Goal: Find specific page/section: Find specific page/section

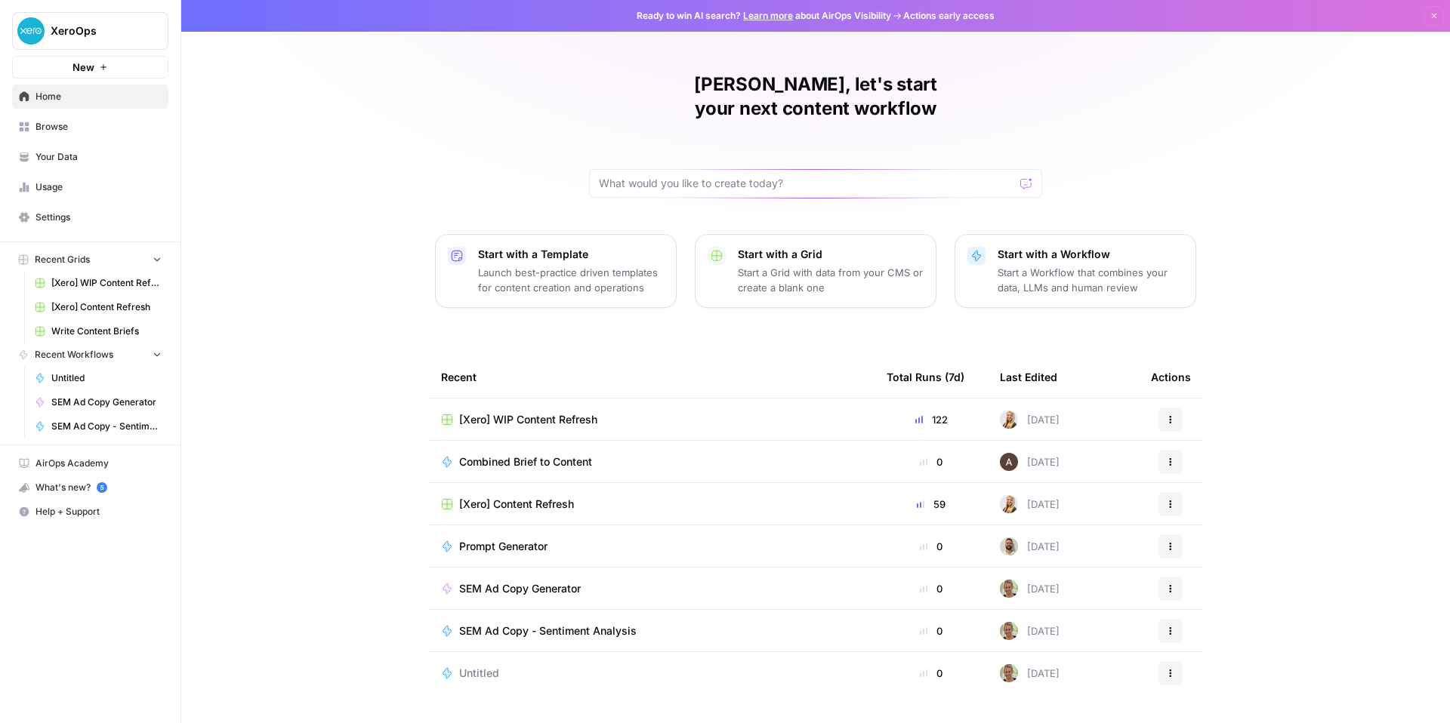
scroll to position [107, 0]
click at [102, 164] on span "Your Data" at bounding box center [98, 157] width 126 height 14
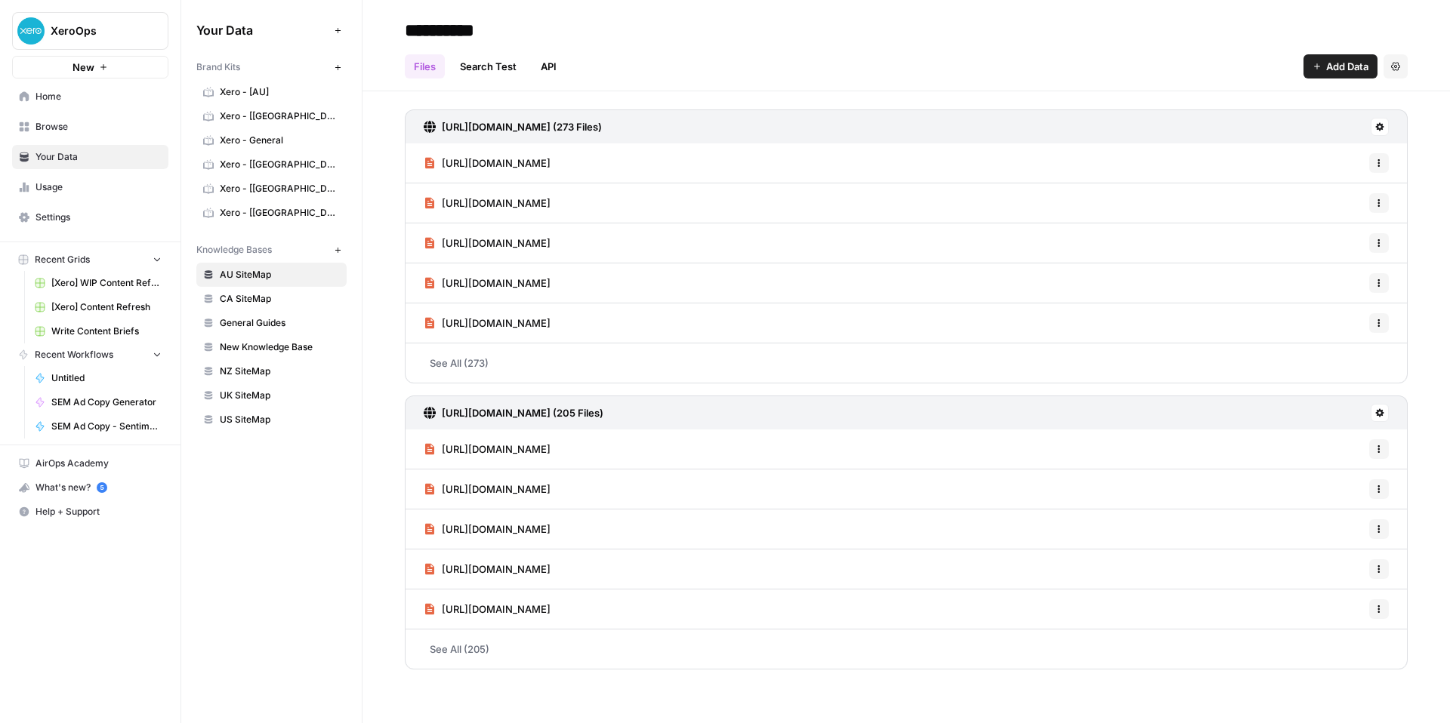
click at [108, 194] on span "Usage" at bounding box center [98, 187] width 126 height 14
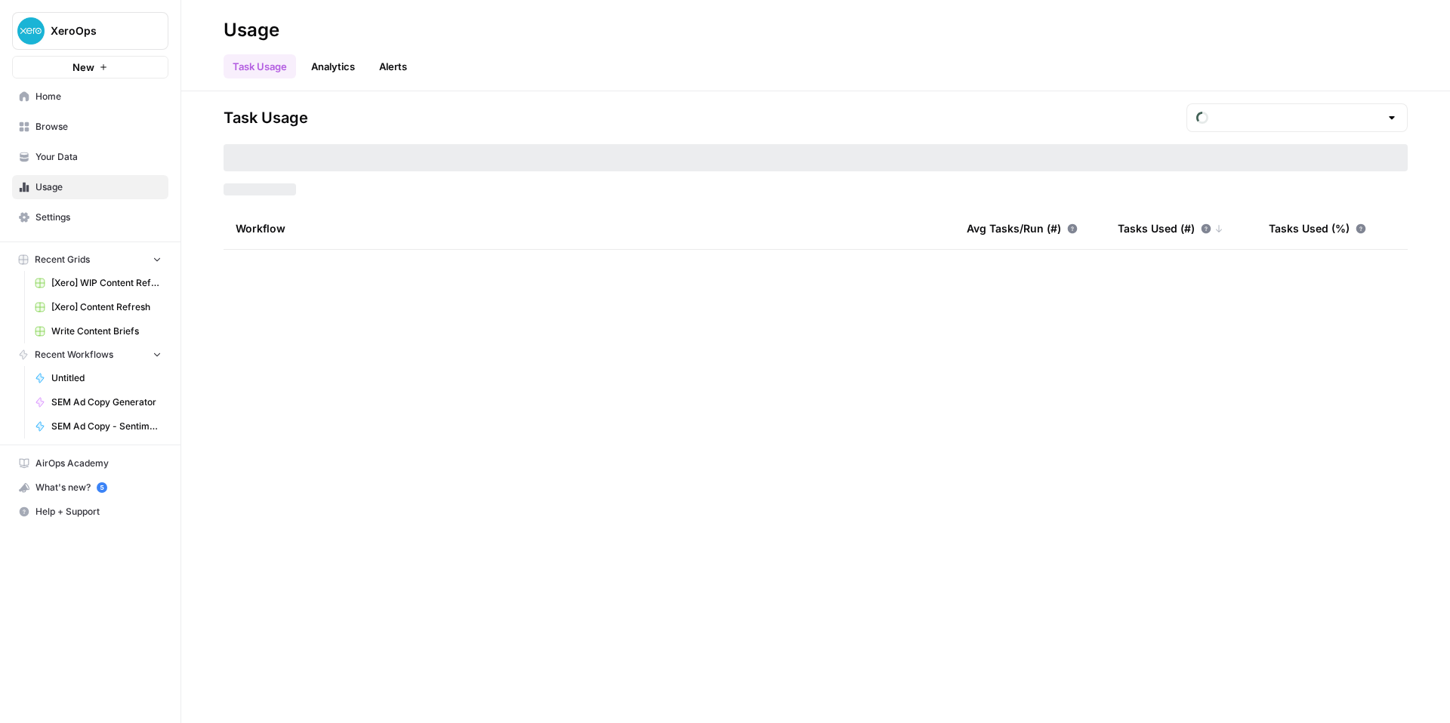
type input "August Tasks"
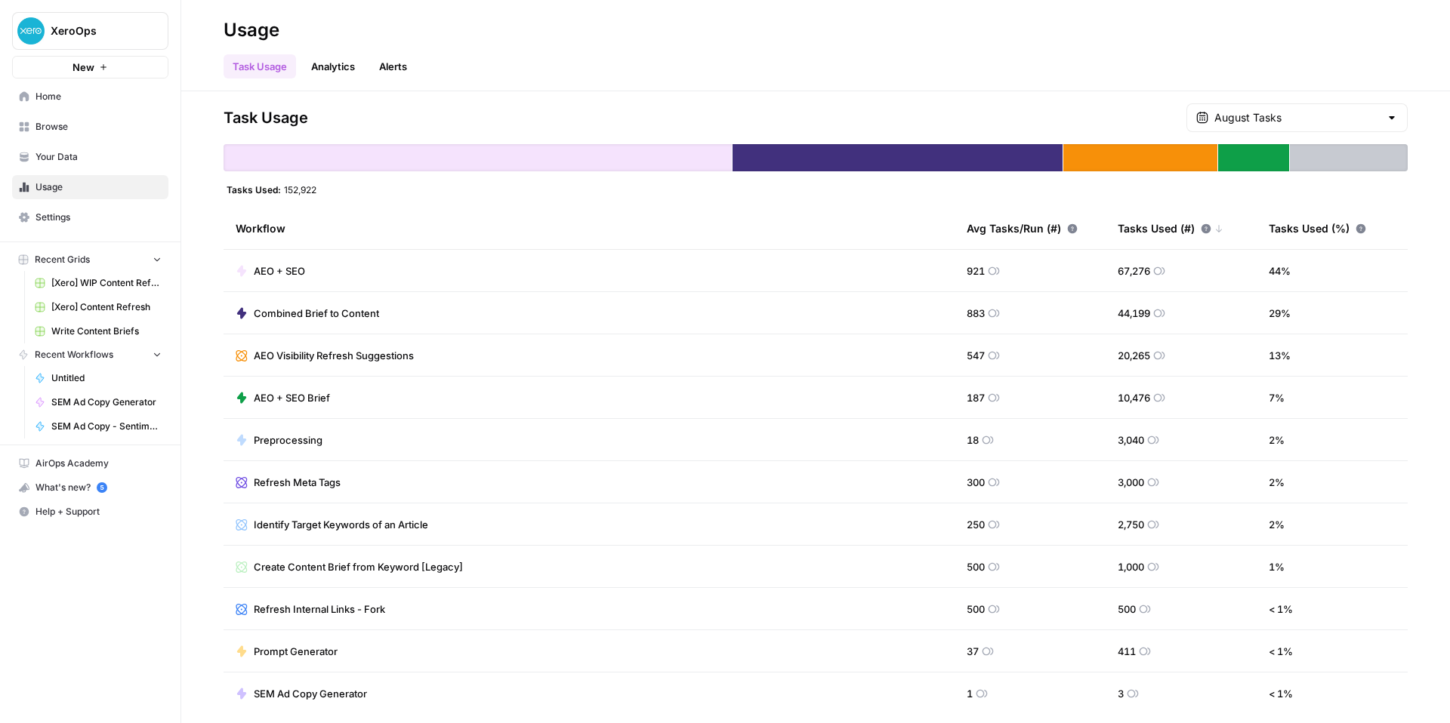
click at [114, 103] on span "Home" at bounding box center [98, 97] width 126 height 14
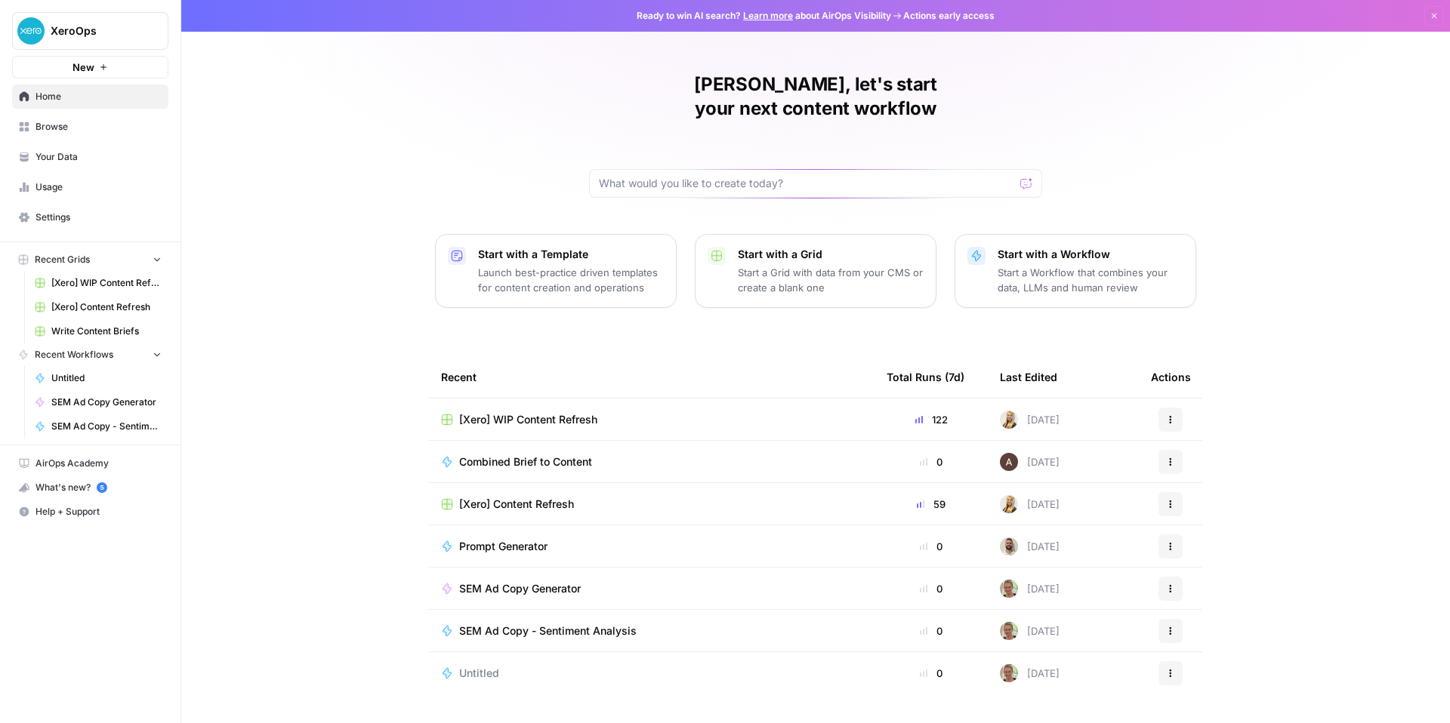
click at [122, 78] on button "New" at bounding box center [90, 67] width 156 height 23
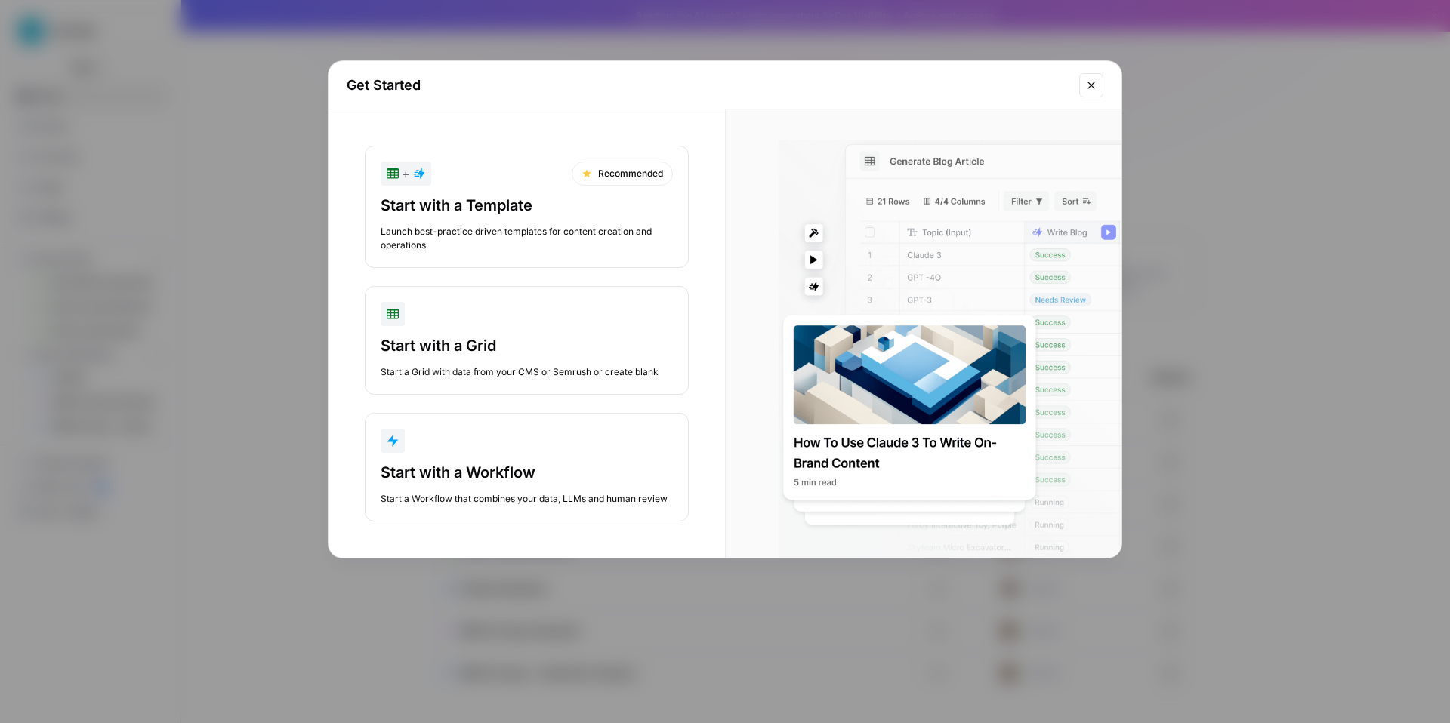
click at [1091, 97] on button "Close modal" at bounding box center [1091, 85] width 24 height 24
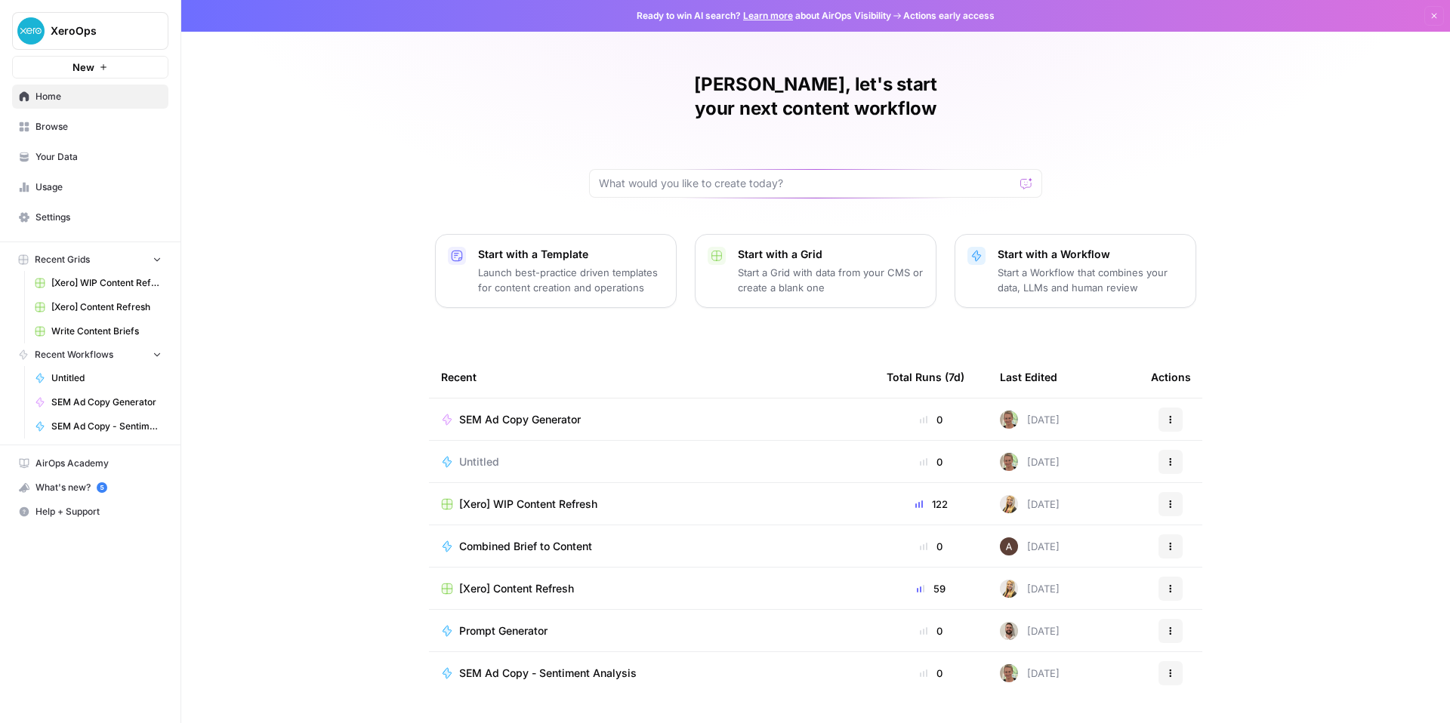
scroll to position [112, 0]
click at [461, 581] on span "[Xero] Content Refresh" at bounding box center [516, 588] width 115 height 15
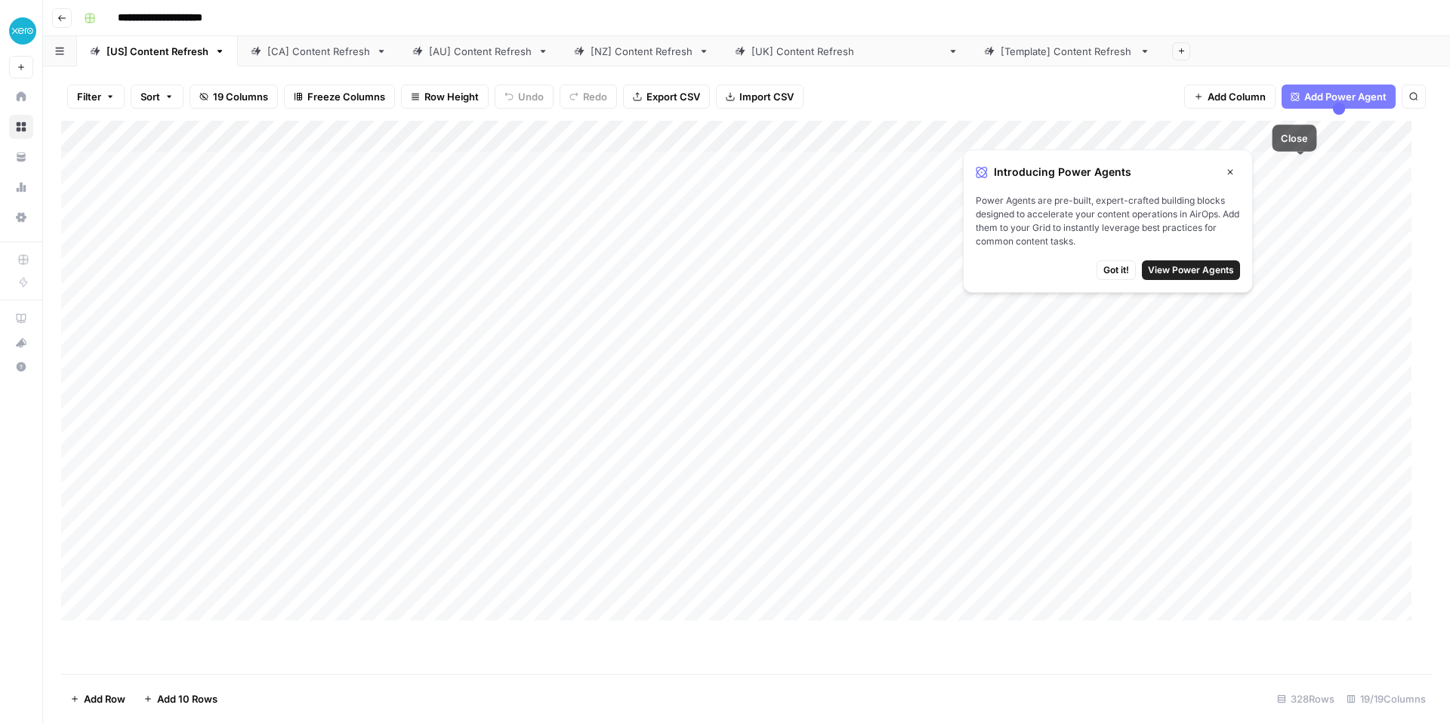
click at [1235, 175] on icon "button" at bounding box center [1230, 172] width 9 height 9
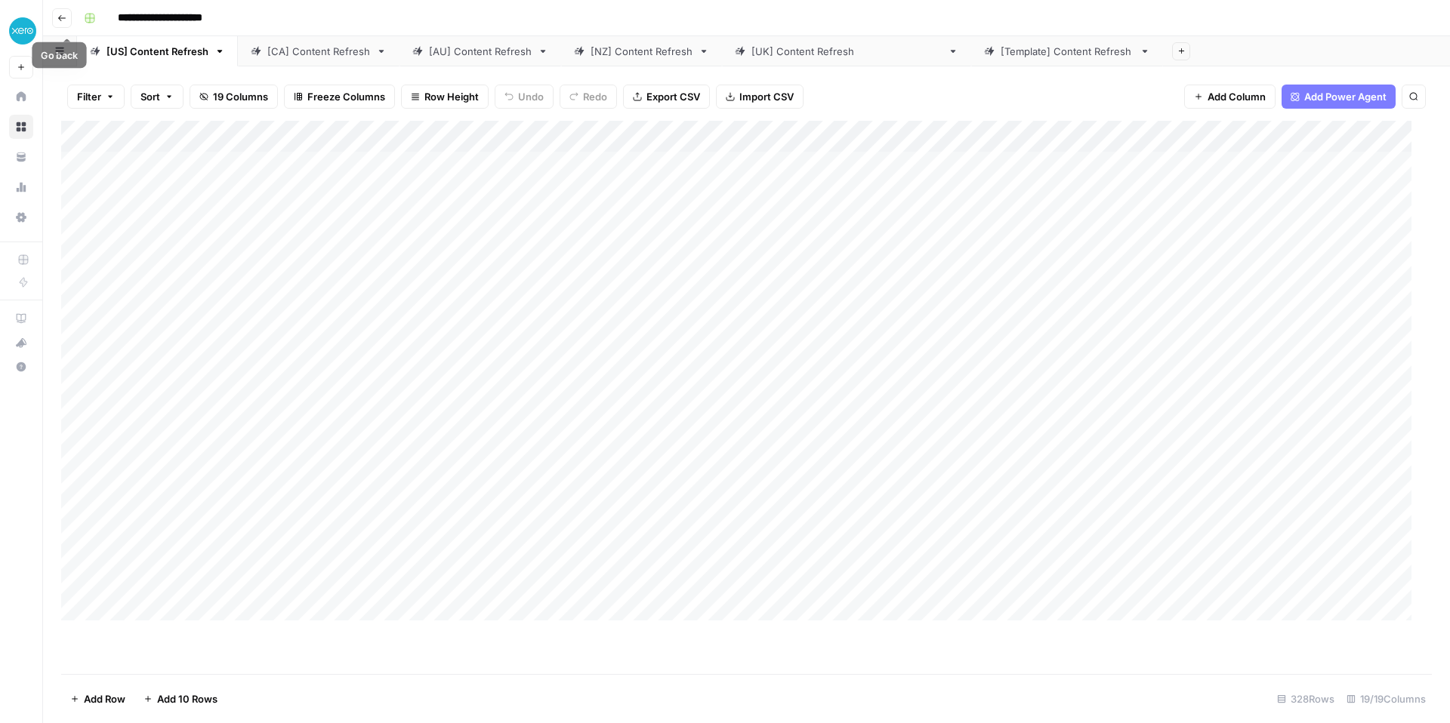
click at [66, 26] on button "Go back" at bounding box center [62, 18] width 20 height 20
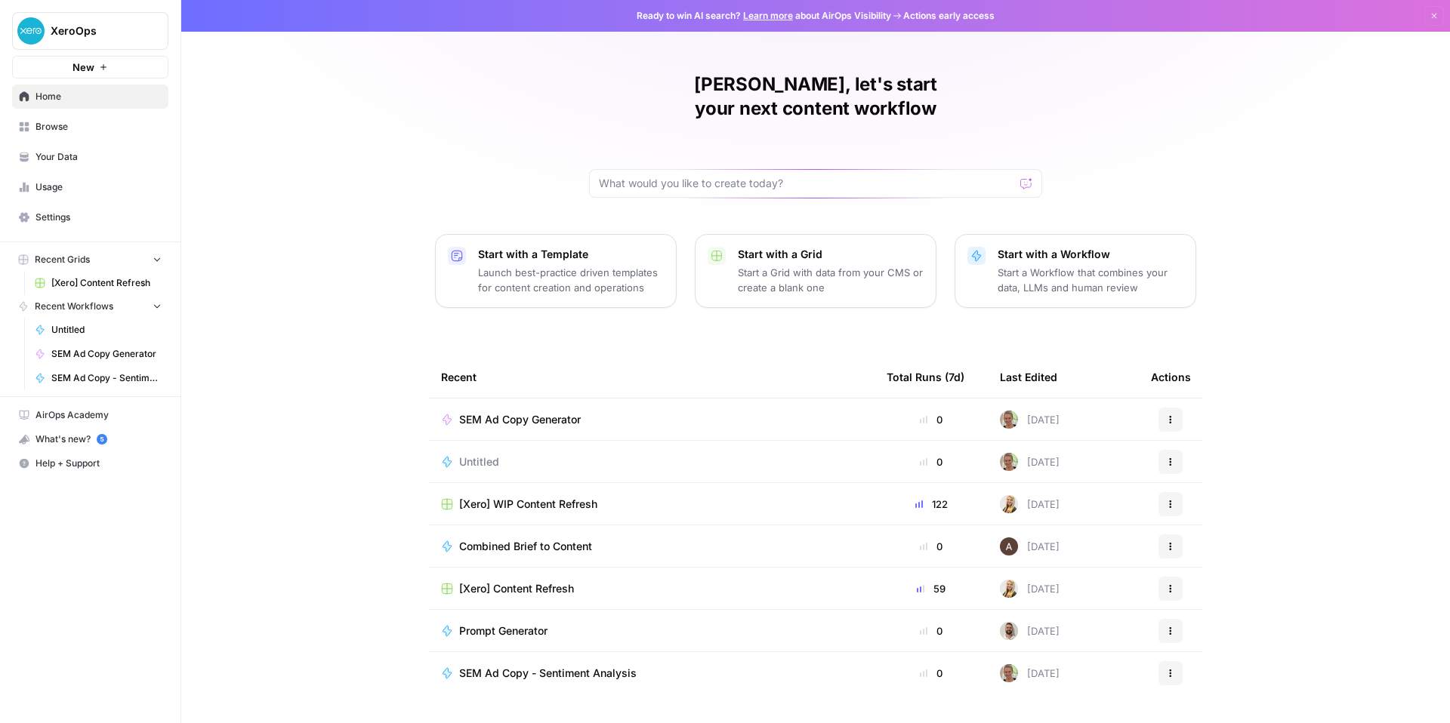
scroll to position [100, 0]
